Goal: Information Seeking & Learning: Compare options

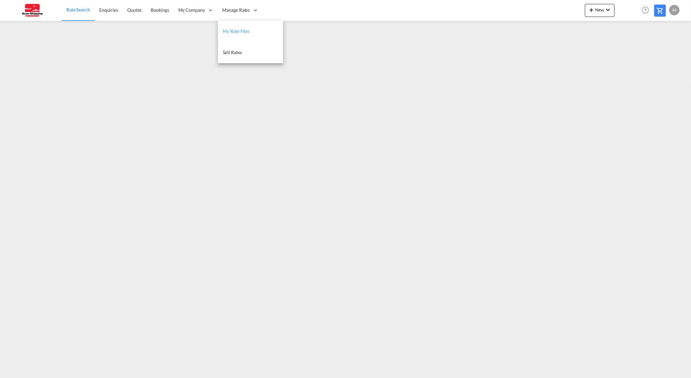
click at [239, 31] on span "My Rate Files" at bounding box center [236, 31] width 27 height 6
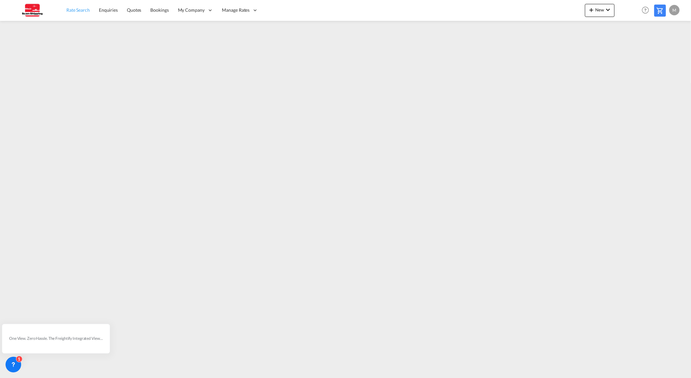
click at [73, 10] on span "Rate Search" at bounding box center [77, 10] width 23 height 6
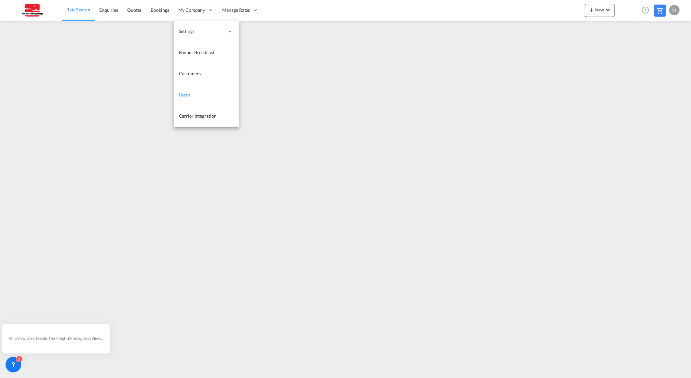
click at [185, 93] on span "Users" at bounding box center [184, 95] width 11 height 6
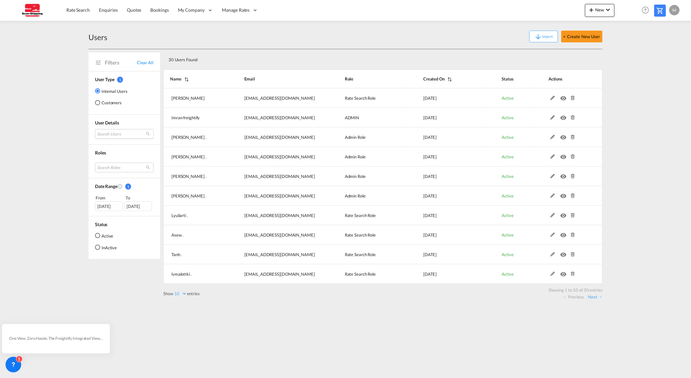
click at [115, 134] on md-select "Search Users [PERSON_NAME] [EMAIL_ADDRESS][DOMAIN_NAME] imran freightify [EMAIL…" at bounding box center [124, 134] width 59 height 10
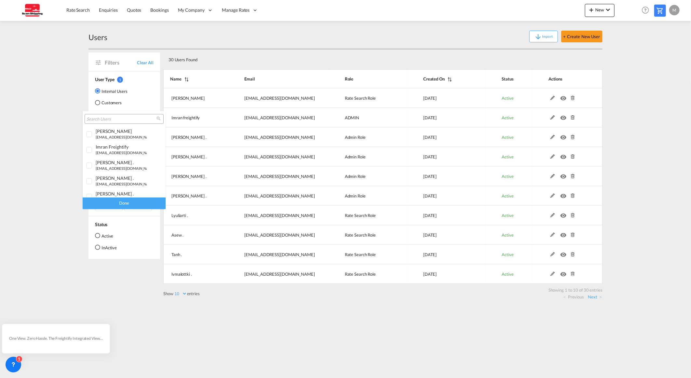
click at [119, 119] on input "search" at bounding box center [122, 119] width 70 height 6
type input "scan-shipping"
click at [89, 134] on div at bounding box center [89, 134] width 7 height 7
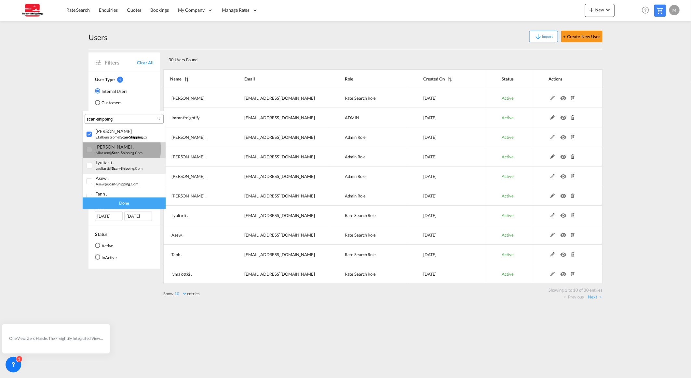
drag, startPoint x: 88, startPoint y: 149, endPoint x: 88, endPoint y: 161, distance: 12.0
click at [88, 149] on div at bounding box center [89, 150] width 7 height 7
click at [88, 165] on div at bounding box center [89, 165] width 7 height 7
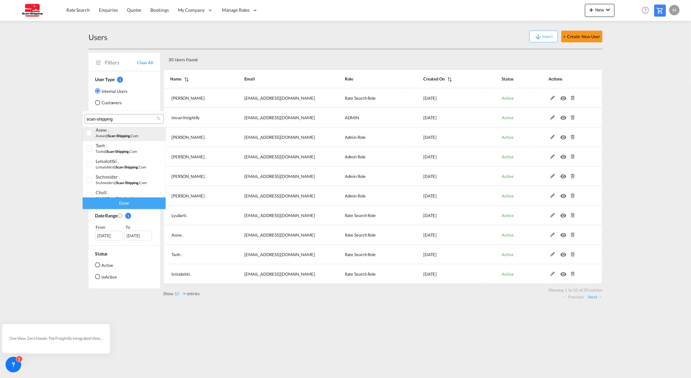
scroll to position [36, 0]
click at [86, 146] on div at bounding box center [89, 145] width 7 height 7
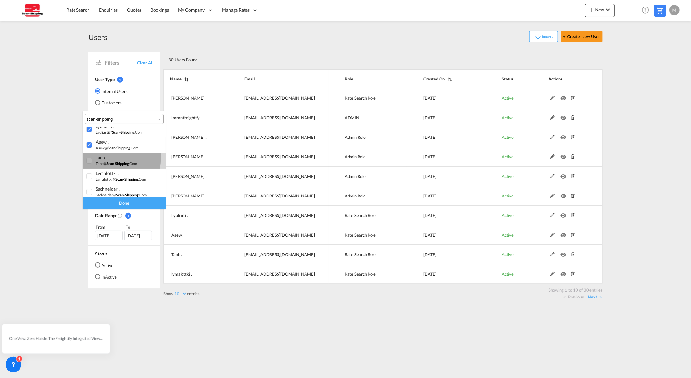
click at [87, 158] on div at bounding box center [89, 161] width 7 height 7
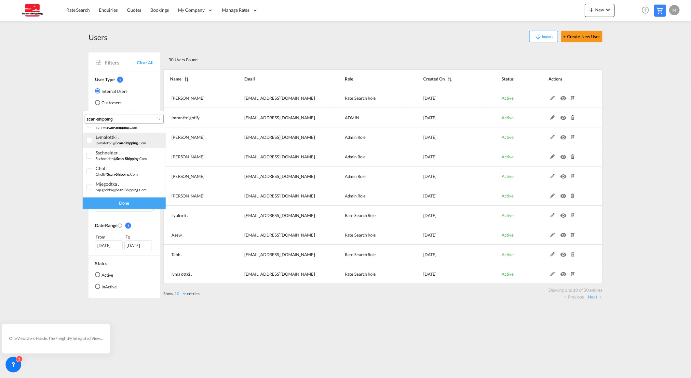
click at [89, 140] on div at bounding box center [89, 140] width 7 height 7
click at [89, 153] on div at bounding box center [89, 156] width 7 height 7
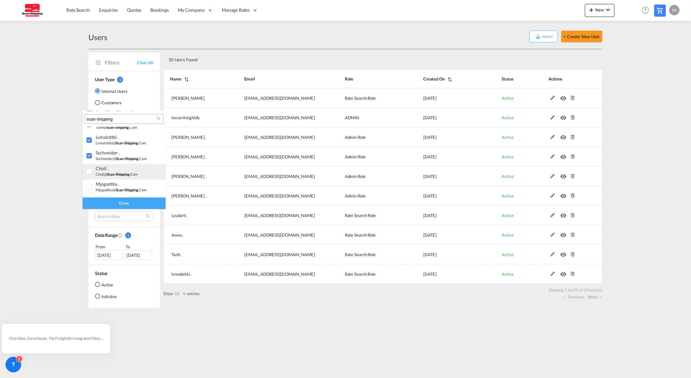
click at [87, 170] on div at bounding box center [89, 171] width 7 height 7
click at [90, 149] on div at bounding box center [89, 151] width 7 height 7
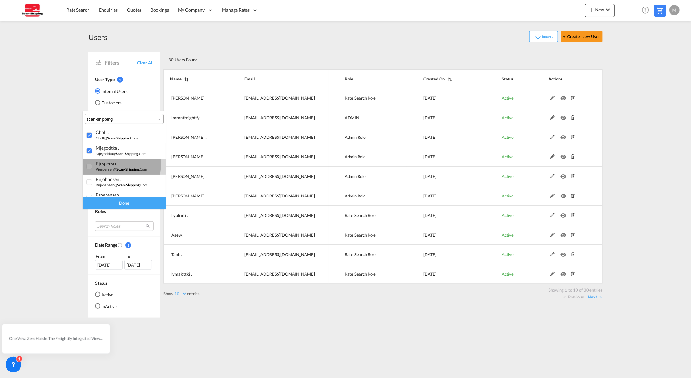
click at [86, 163] on div at bounding box center [89, 166] width 7 height 7
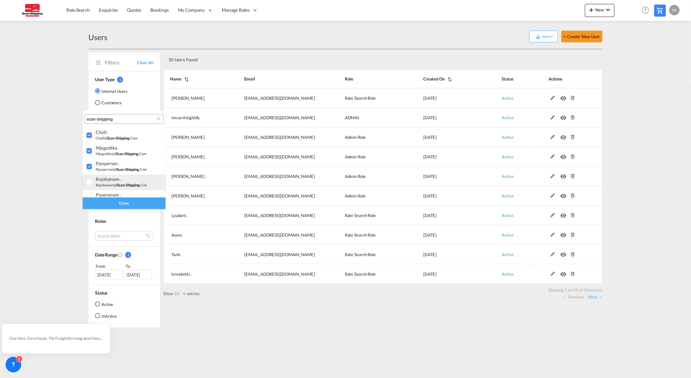
click at [89, 182] on div at bounding box center [89, 182] width 7 height 7
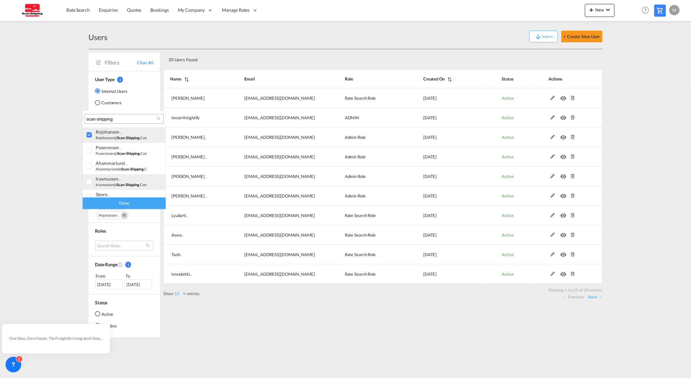
scroll to position [144, 0]
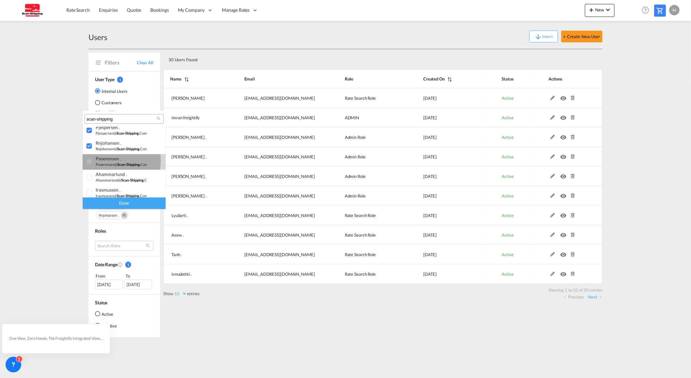
click at [89, 160] on div at bounding box center [89, 161] width 7 height 7
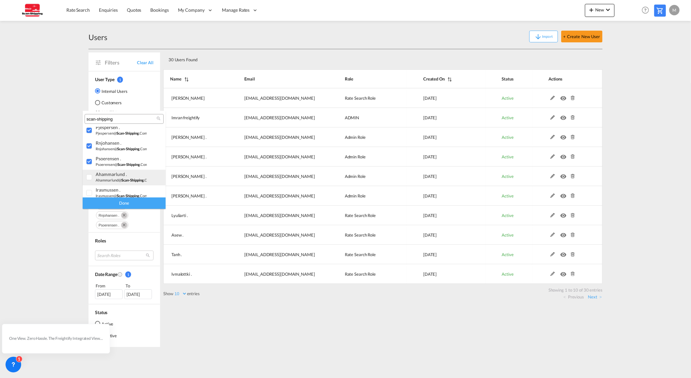
click at [87, 175] on div at bounding box center [89, 177] width 7 height 7
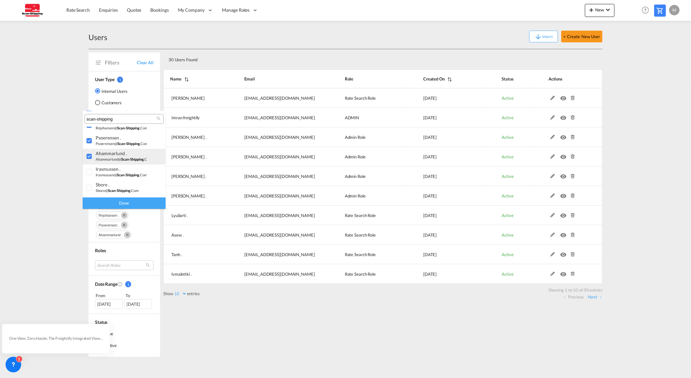
scroll to position [181, 0]
drag, startPoint x: 90, startPoint y: 155, endPoint x: 90, endPoint y: 160, distance: 4.9
click at [90, 156] on div at bounding box center [89, 157] width 7 height 7
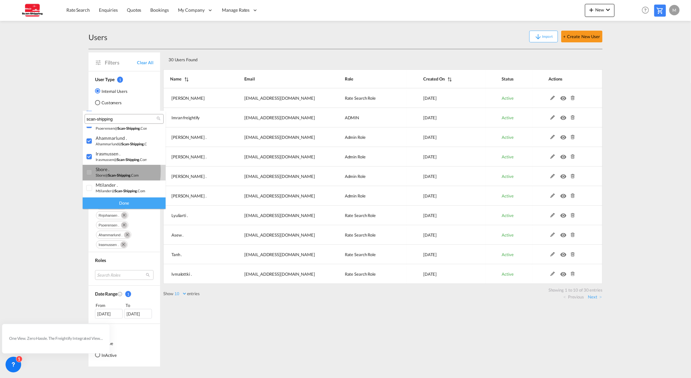
click at [87, 171] on div at bounding box center [89, 172] width 7 height 7
drag, startPoint x: 91, startPoint y: 171, endPoint x: 89, endPoint y: 181, distance: 10.0
click at [91, 171] on div at bounding box center [89, 174] width 7 height 7
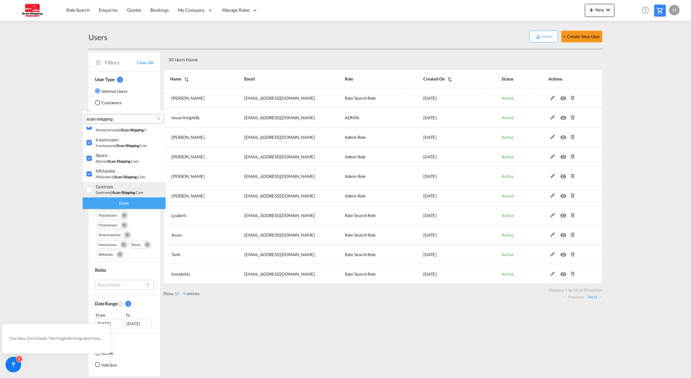
click at [89, 186] on div at bounding box center [89, 189] width 7 height 7
click at [112, 199] on div "Done" at bounding box center [124, 202] width 83 height 11
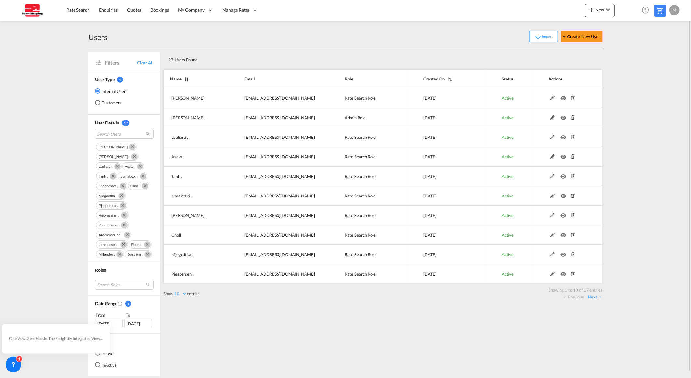
click at [179, 294] on select "10 25 50 100" at bounding box center [180, 294] width 14 height 6
select select "25"
click at [174, 291] on select "10 25 50 100" at bounding box center [180, 294] width 14 height 6
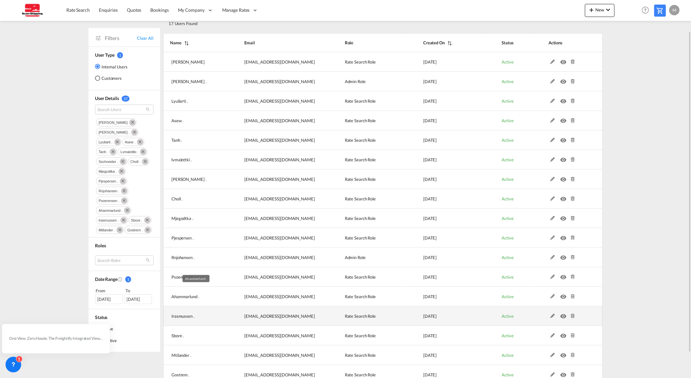
scroll to position [65, 0]
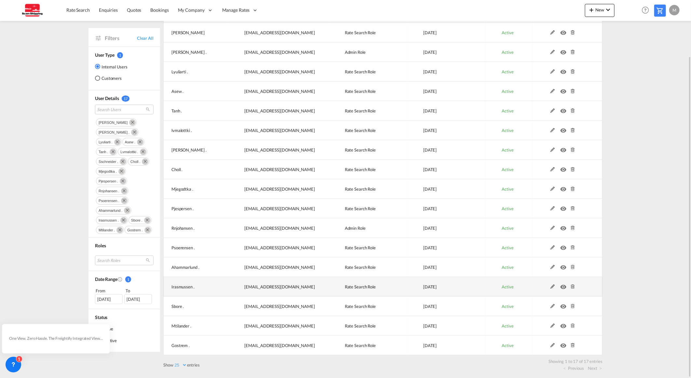
click at [564, 286] on md-icon "icon-eye" at bounding box center [564, 284] width 8 height 5
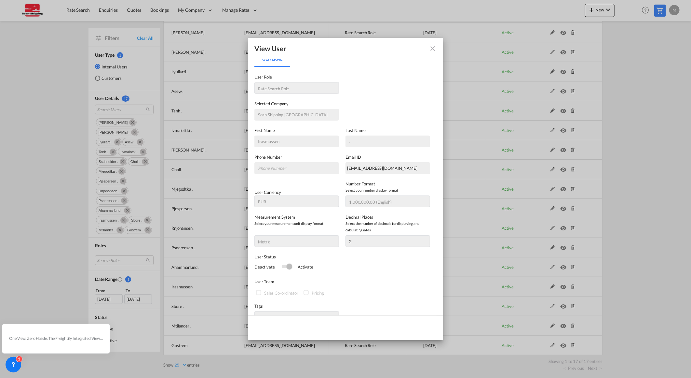
scroll to position [0, 0]
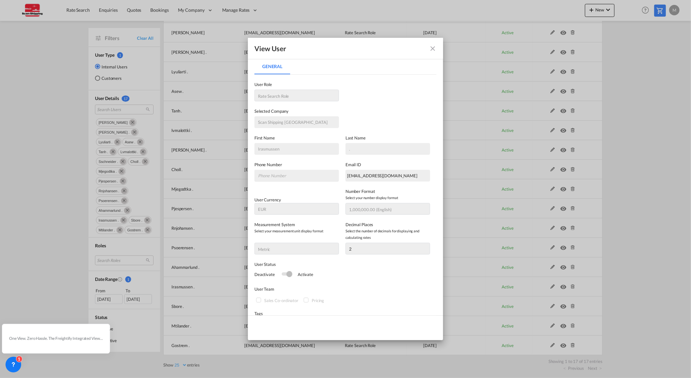
click at [433, 47] on md-icon "icon-close fg-AAA8AD" at bounding box center [433, 49] width 8 height 8
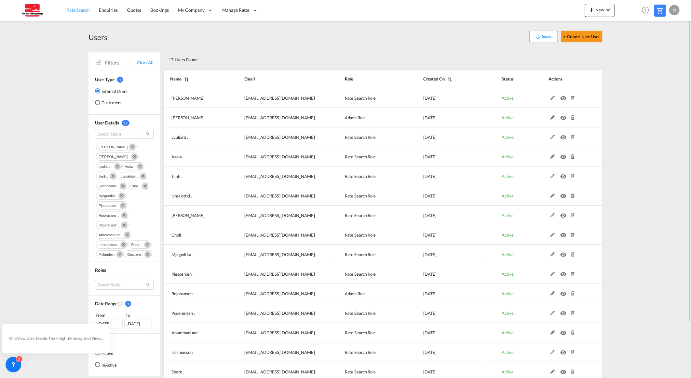
click at [79, 11] on span "Rate Search" at bounding box center [77, 10] width 23 height 6
